Goal: Task Accomplishment & Management: Use online tool/utility

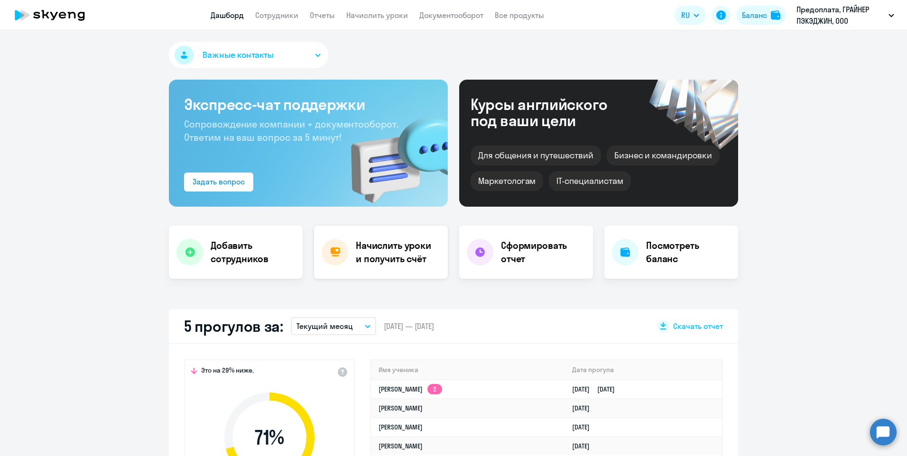
select select "30"
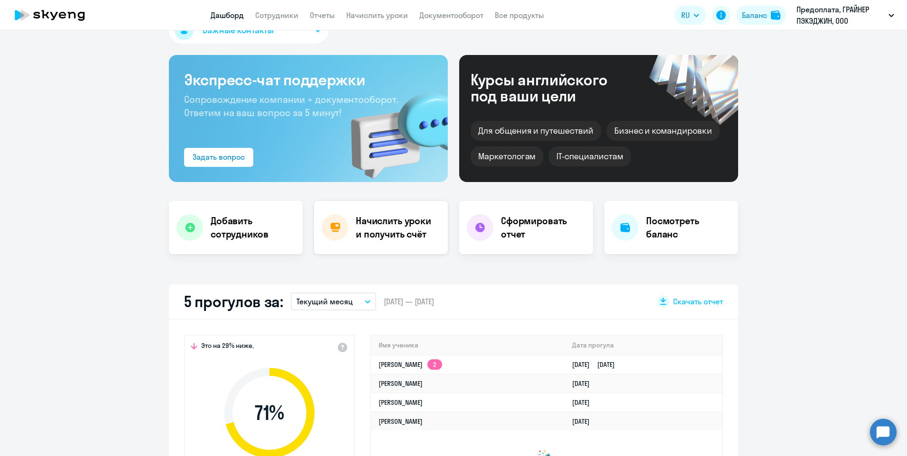
scroll to position [47, 0]
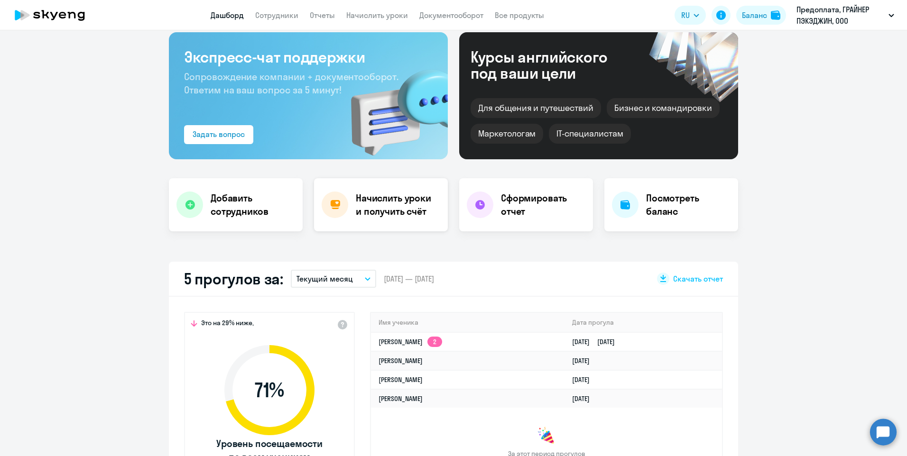
click at [388, 199] on h4 "Начислить уроки и получить счёт" at bounding box center [397, 205] width 82 height 27
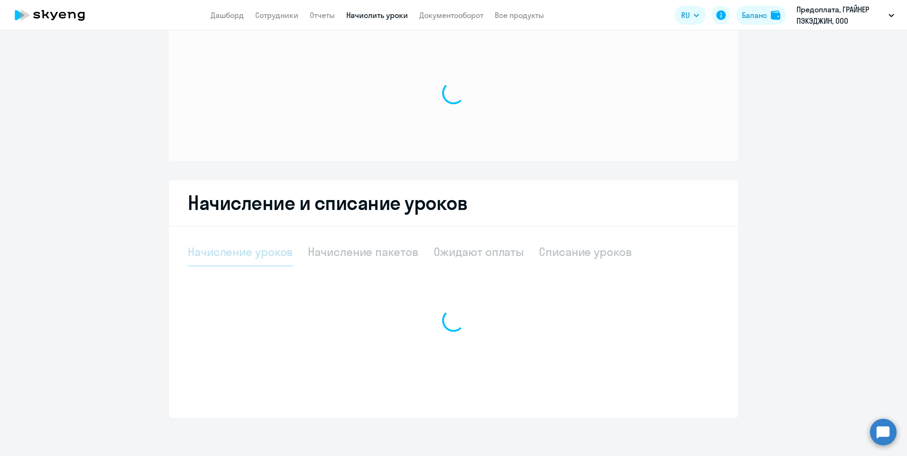
scroll to position [20, 0]
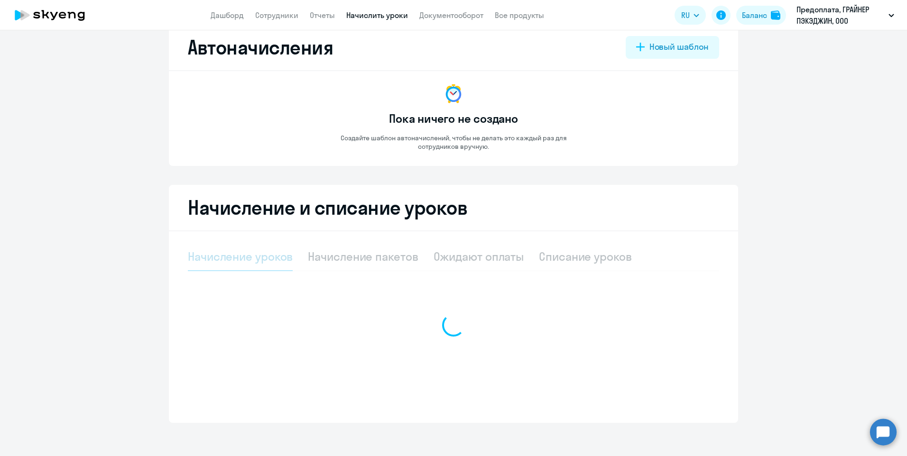
select select "10"
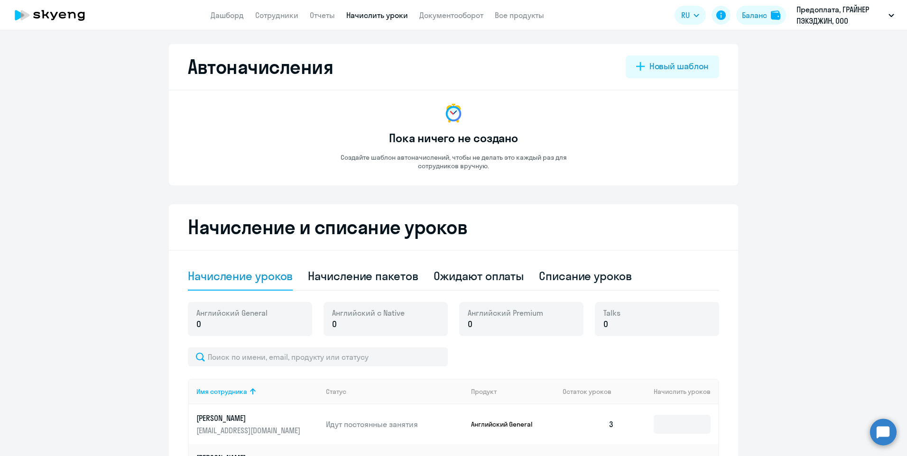
scroll to position [0, 0]
click at [226, 15] on link "Дашборд" at bounding box center [227, 14] width 33 height 9
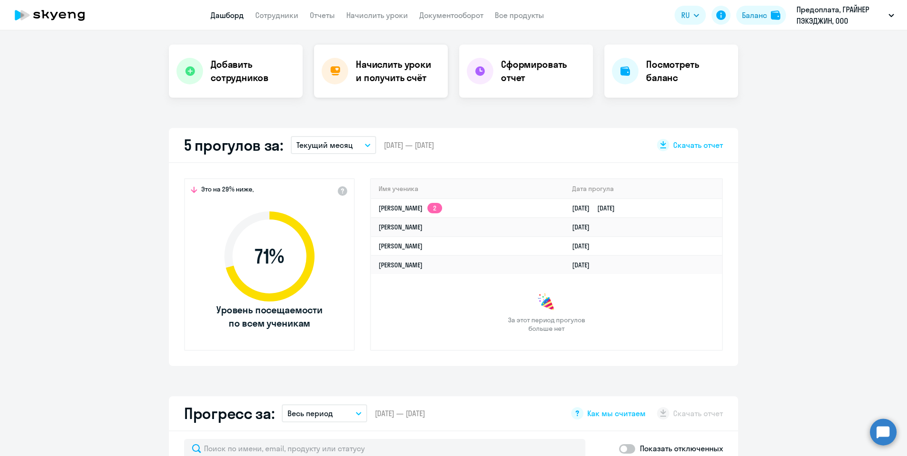
scroll to position [190, 0]
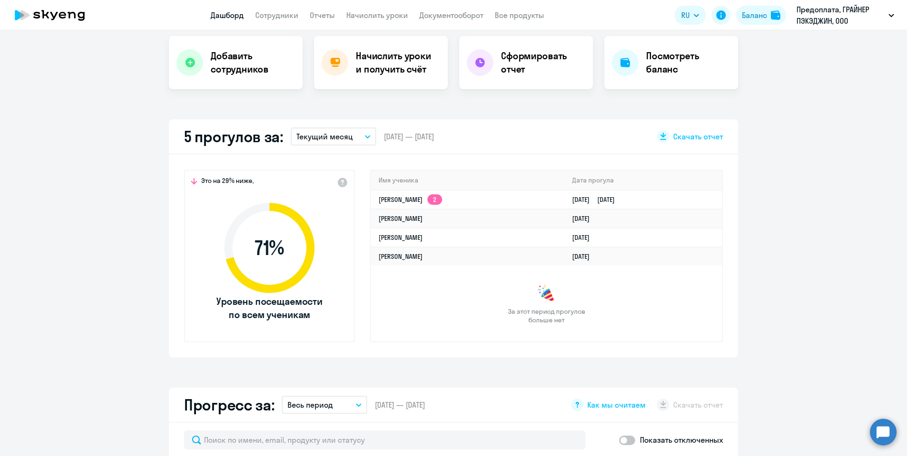
select select "30"
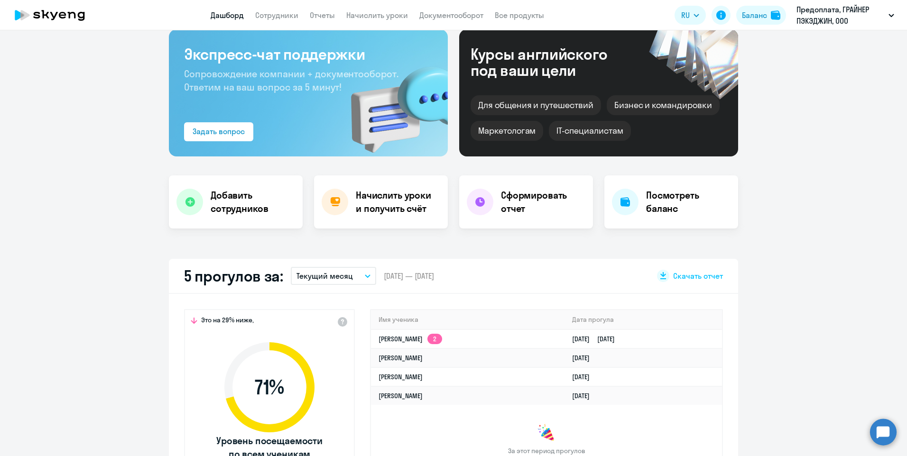
scroll to position [47, 0]
